Goal: Transaction & Acquisition: Download file/media

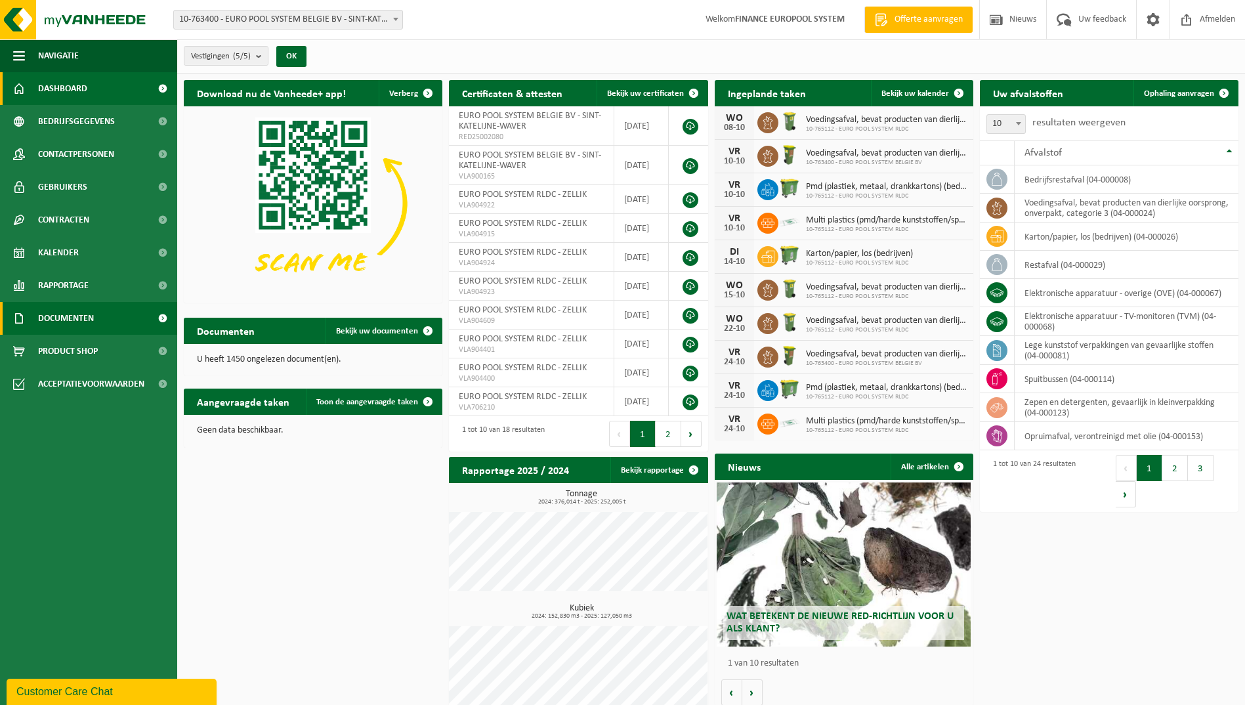
click at [135, 314] on link "Documenten" at bounding box center [88, 318] width 177 height 33
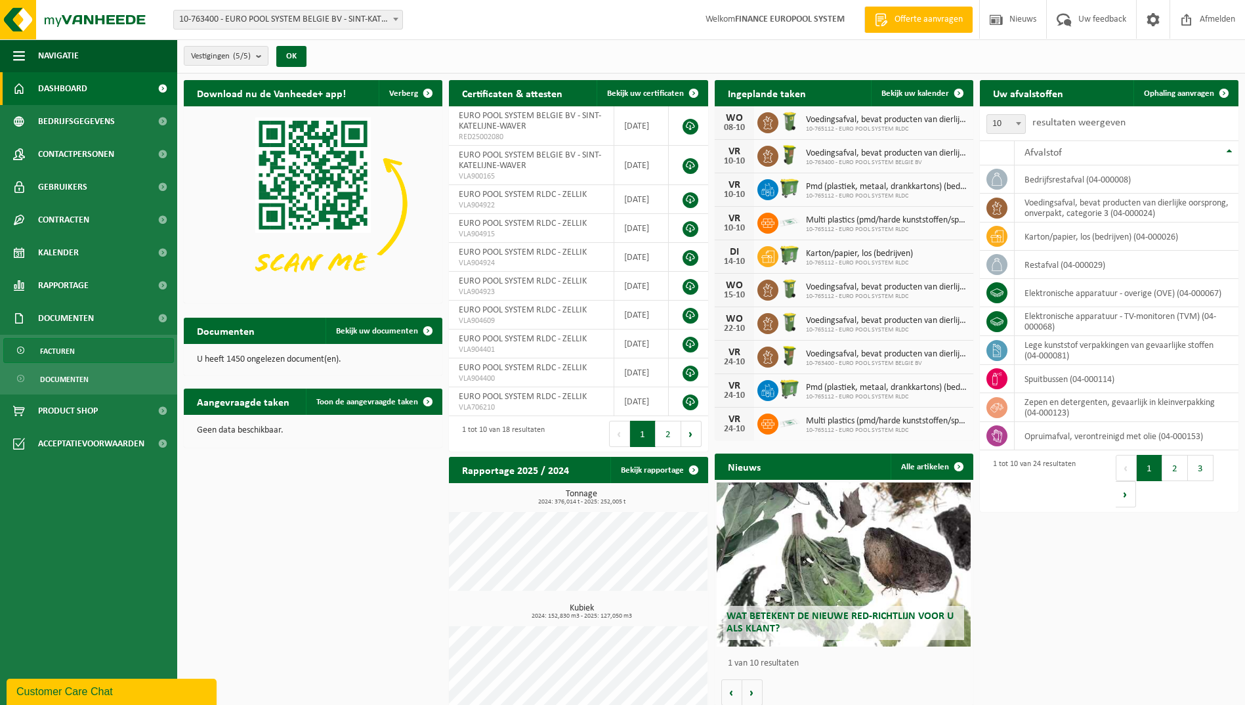
click at [40, 349] on span "Facturen" at bounding box center [57, 351] width 35 height 25
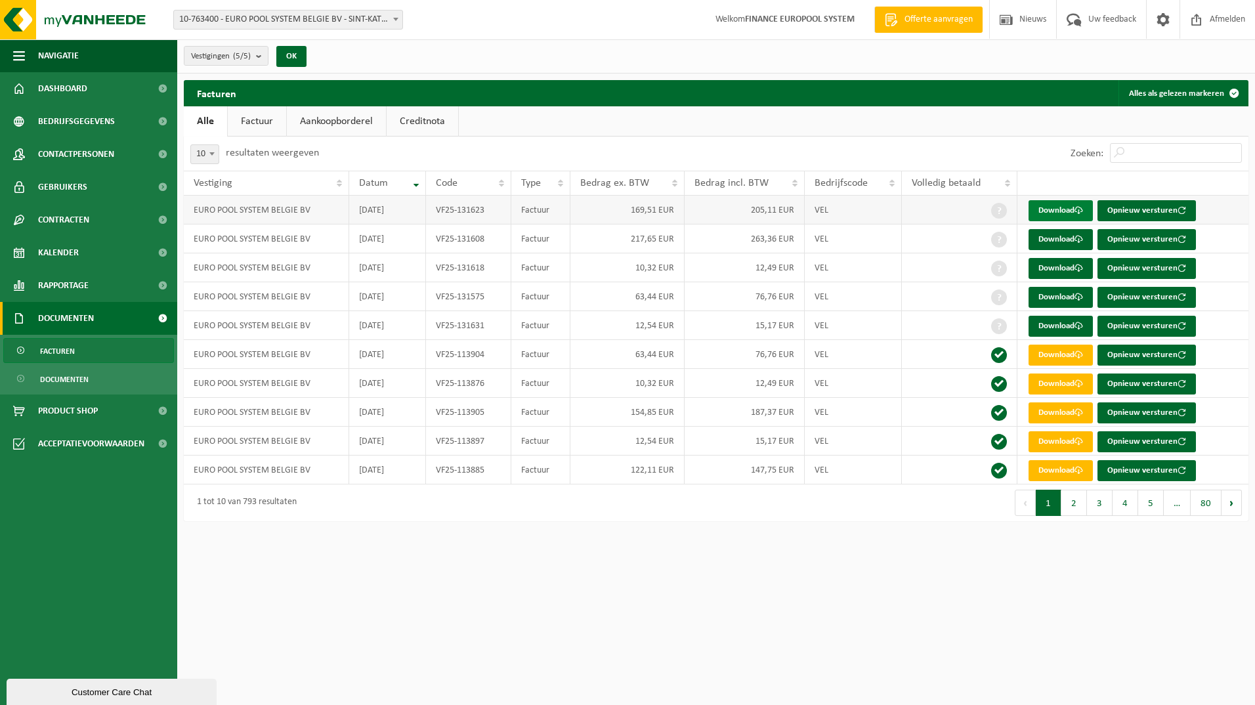
click at [1074, 209] on link "Download" at bounding box center [1060, 210] width 64 height 21
click at [1065, 239] on link "Download" at bounding box center [1060, 239] width 64 height 21
click at [1060, 295] on link "Download" at bounding box center [1060, 297] width 64 height 21
click at [1058, 324] on link "Download" at bounding box center [1060, 326] width 64 height 21
click at [1049, 261] on link "Download" at bounding box center [1060, 268] width 64 height 21
